Goal: Task Accomplishment & Management: Complete application form

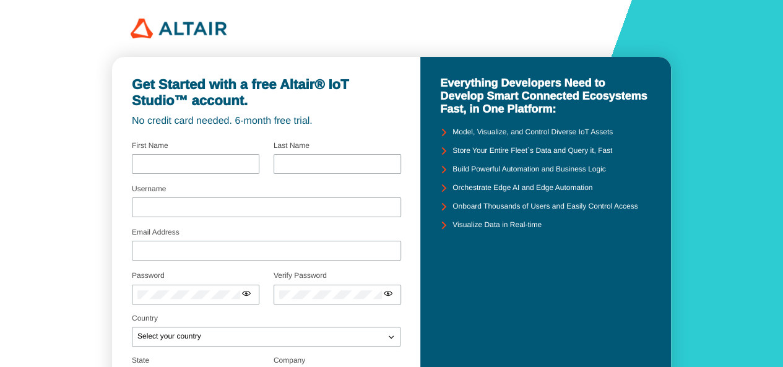
scroll to position [1, 0]
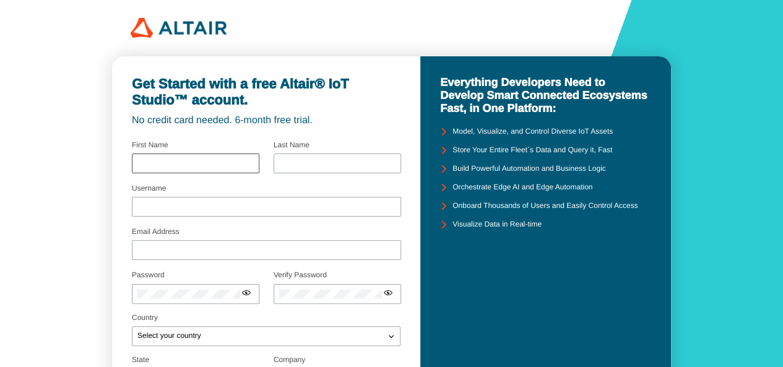
click at [176, 153] on div at bounding box center [195, 163] width 127 height 20
type input "Sidra"
type input "Idress"
type input "[EMAIL_ADDRESS][DOMAIN_NAME]"
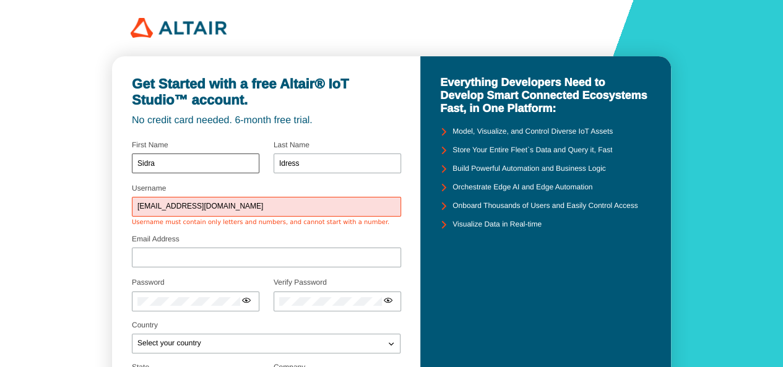
click at [170, 156] on div "Sidra" at bounding box center [195, 163] width 127 height 20
drag, startPoint x: 244, startPoint y: 207, endPoint x: 119, endPoint y: 203, distance: 125.7
click at [119, 203] on div "Get Started with a free Altair® IoT Studio™ account. No credit card needed. 6-m…" at bounding box center [266, 290] width 308 height 468
click at [147, 261] on input "Email Address" at bounding box center [266, 257] width 258 height 9
paste input "[EMAIL_ADDRESS][DOMAIN_NAME]"
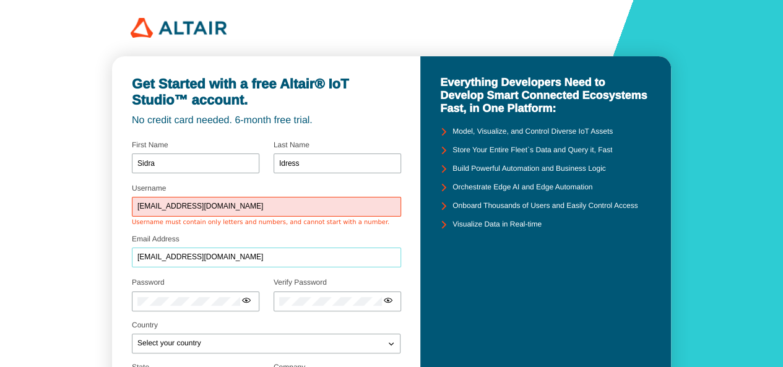
type input "[EMAIL_ADDRESS][DOMAIN_NAME]"
drag, startPoint x: 246, startPoint y: 210, endPoint x: 12, endPoint y: 178, distance: 235.4
click at [12, 178] on div "Get Started with a free Altair® IoT Studio™ account. No credit card needed. 6-m…" at bounding box center [391, 277] width 783 height 556
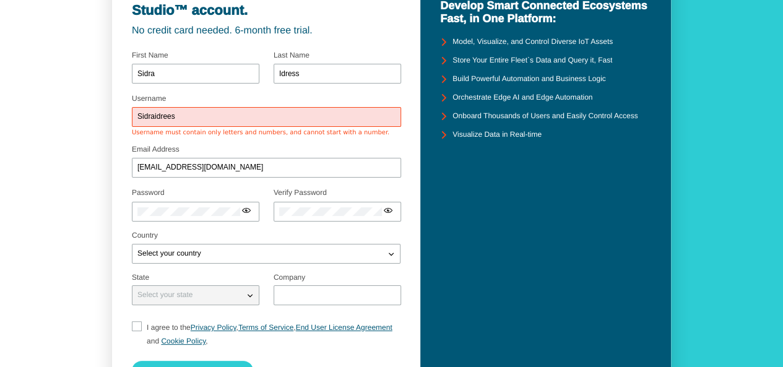
scroll to position [98, 0]
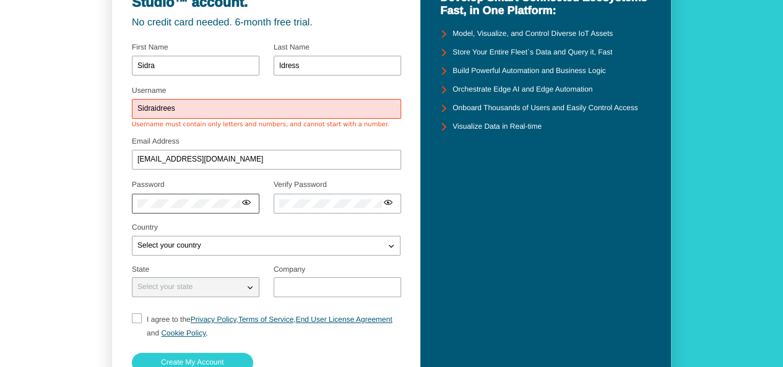
type input "Sidraidrees"
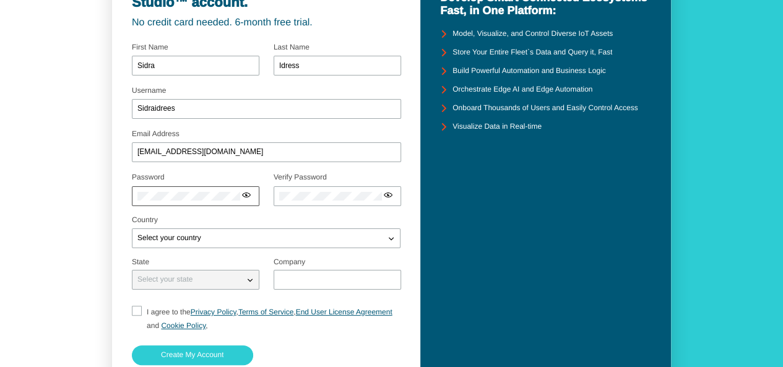
click at [159, 197] on div at bounding box center [195, 196] width 127 height 20
click at [384, 194] on iron-icon at bounding box center [382, 195] width 10 height 10
click at [248, 232] on div "Select your country" at bounding box center [258, 238] width 252 height 12
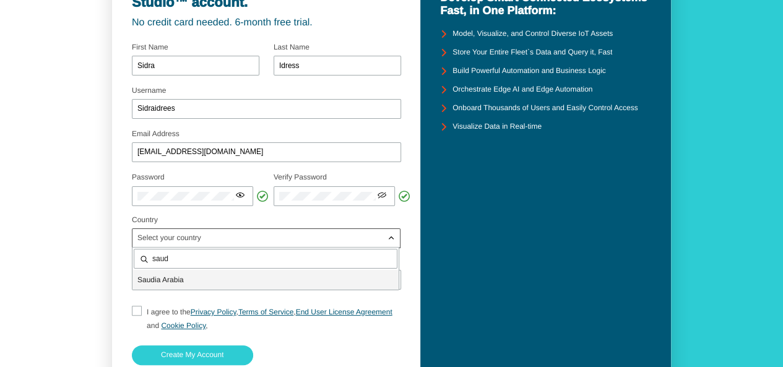
type input "saud"
click at [204, 275] on p "Saud ia Arabia" at bounding box center [265, 280] width 266 height 12
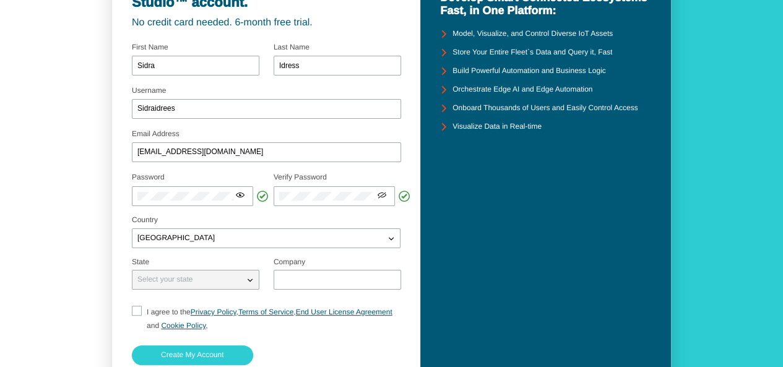
click at [196, 280] on p "Select your state" at bounding box center [164, 279] width 65 height 9
click at [248, 279] on iron-icon at bounding box center [250, 280] width 12 height 12
click at [307, 279] on input "text" at bounding box center [337, 279] width 116 height 9
type input "[PERSON_NAME][GEOGRAPHIC_DATA]"
click at [133, 306] on input "I agree to the Privacy Policy , Terms of Service , End User License Agreement a…" at bounding box center [136, 319] width 8 height 27
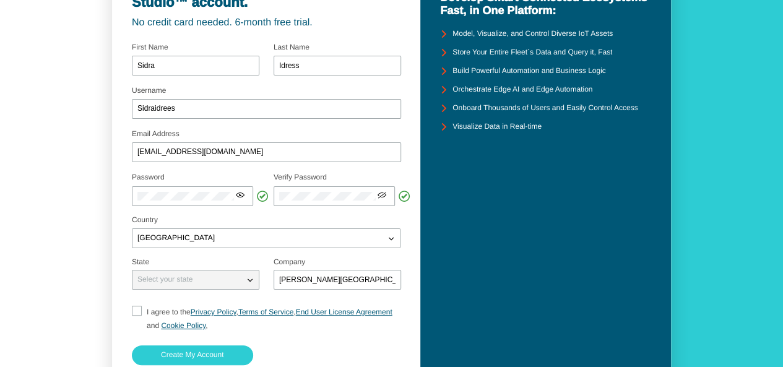
checkbox input "true"
click at [203, 350] on paper-button "Create My Account" at bounding box center [192, 355] width 121 height 20
